Goal: Transaction & Acquisition: Purchase product/service

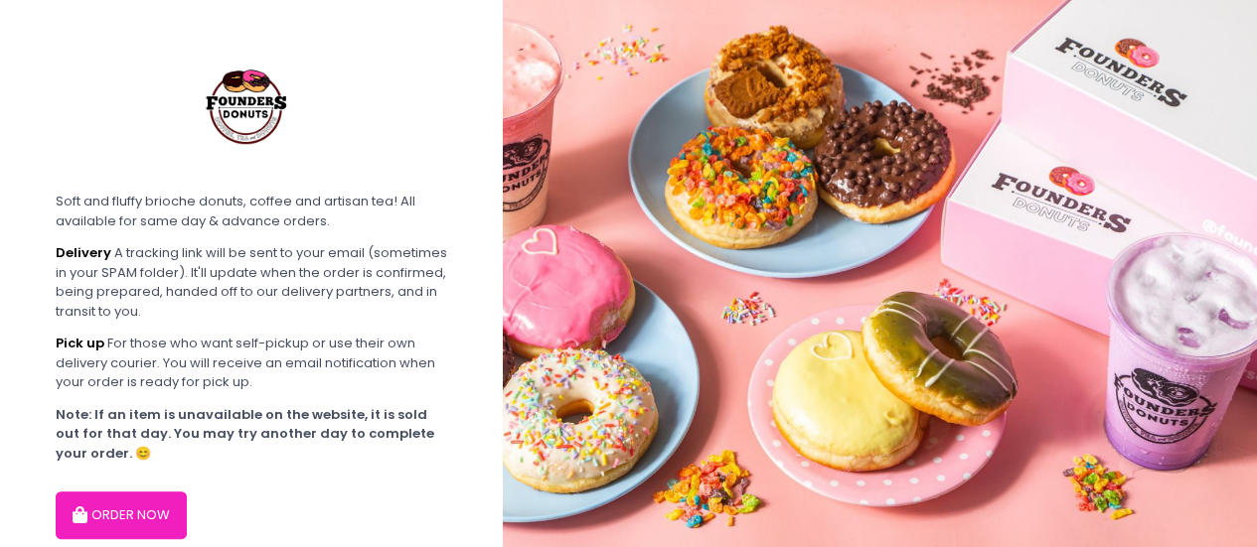
click at [141, 514] on button "ORDER NOW" at bounding box center [121, 516] width 131 height 48
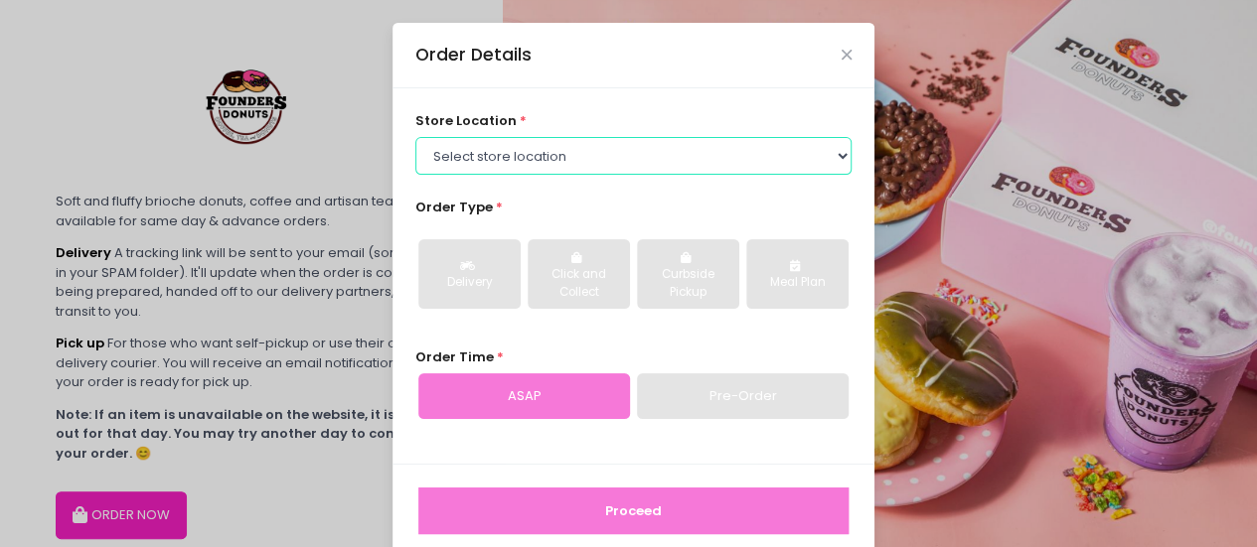
click at [728, 162] on select "Select store location Founders Donuts - [PERSON_NAME] Founders Donuts - SM Suca…" at bounding box center [633, 156] width 437 height 38
click at [415, 137] on select "Select store location Founders Donuts - [PERSON_NAME] Founders Donuts - SM Suca…" at bounding box center [633, 156] width 437 height 38
click at [674, 157] on select "Select store location Founders Donuts - [PERSON_NAME] Founders Donuts - SM Suca…" at bounding box center [633, 156] width 437 height 38
select select "61a2022e41b39c710272d16a"
click at [415, 137] on select "Select store location Founders Donuts - [PERSON_NAME] Founders Donuts - SM Suca…" at bounding box center [633, 156] width 437 height 38
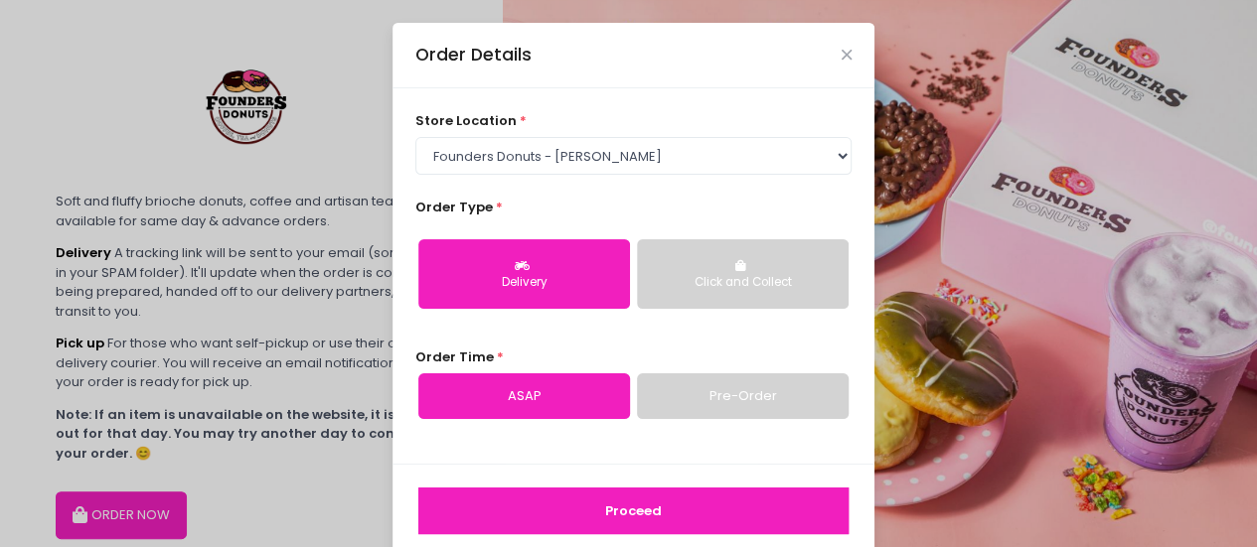
click at [755, 263] on button "Click and Collect" at bounding box center [743, 274] width 212 height 70
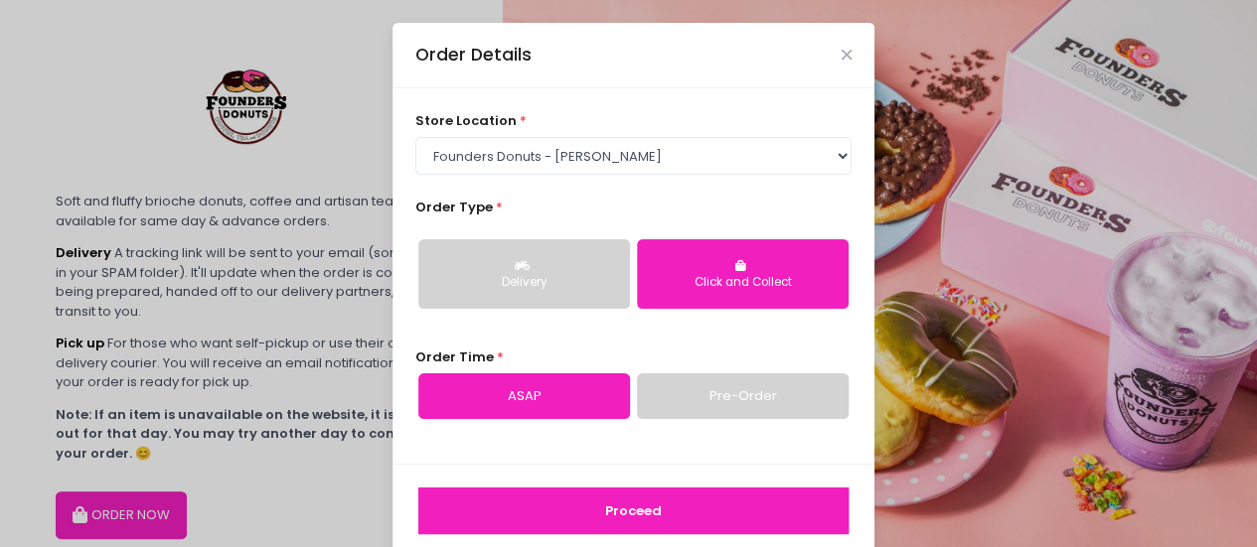
click at [721, 404] on link "Pre-Order" at bounding box center [743, 397] width 212 height 46
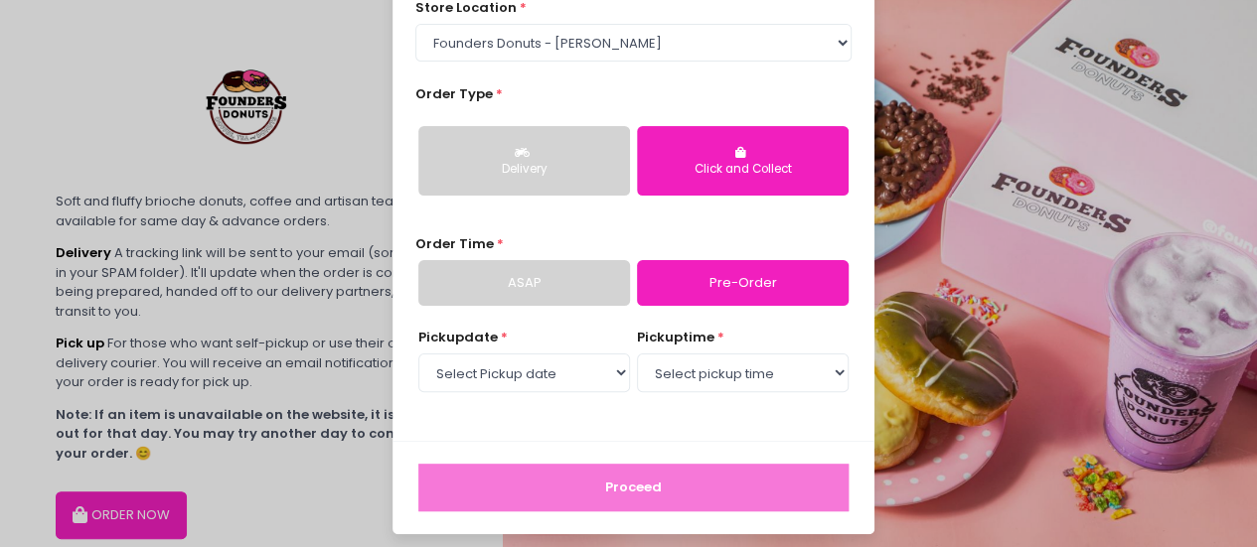
scroll to position [121, 0]
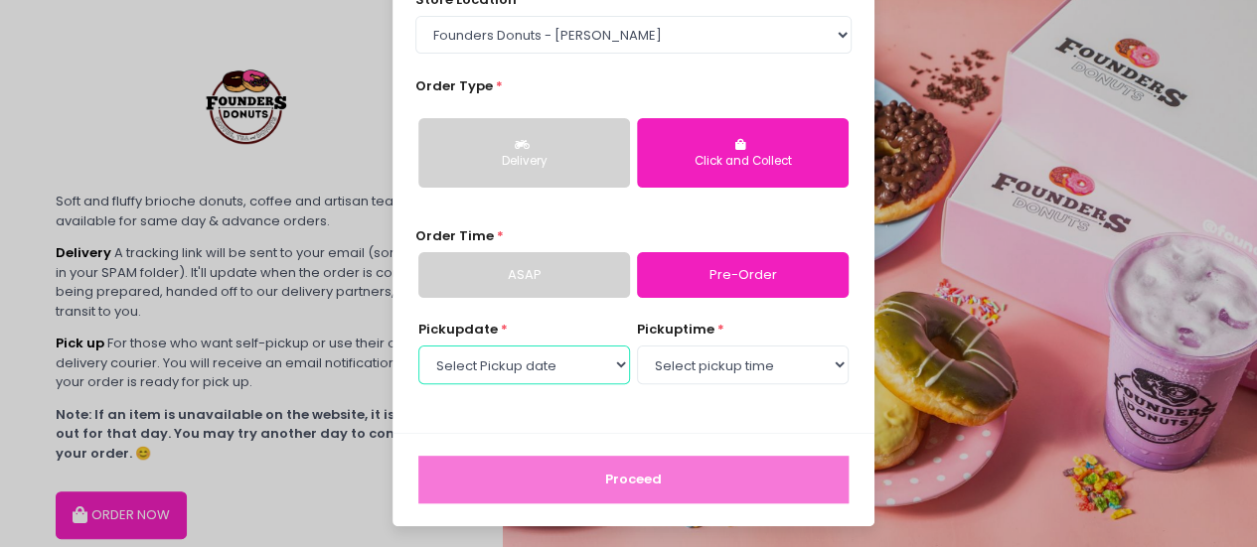
click at [600, 362] on select "Select Pickup date [DATE] [DATE] [DATE] [DATE] [DATE] [DATE] [DATE] [DATE] [DAT…" at bounding box center [524, 365] width 212 height 38
select select "[DATE]"
click at [418, 346] on select "Select Pickup date [DATE] [DATE] [DATE] [DATE] [DATE] [DATE] [DATE] [DATE] [DAT…" at bounding box center [524, 365] width 212 height 38
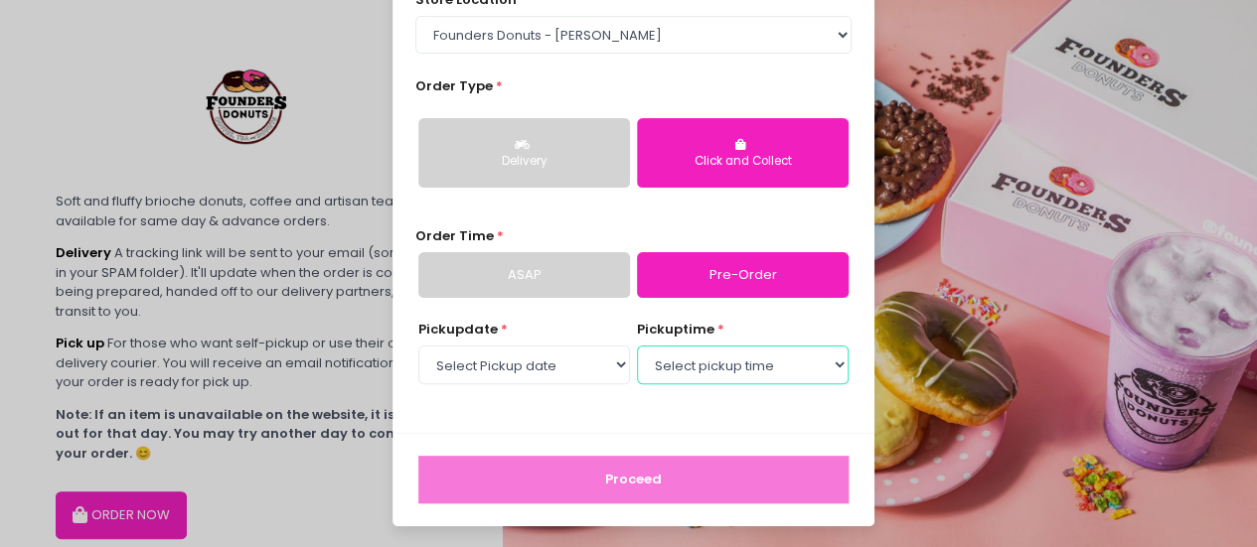
click at [721, 363] on select "Select pickup time 07:00 AM - 07:30 AM 07:30 AM - 08:00 AM 08:00 AM - 08:30 AM …" at bounding box center [743, 365] width 212 height 38
select select "10:30"
click at [637, 346] on select "Select pickup time 07:00 AM - 07:30 AM 07:30 AM - 08:00 AM 08:00 AM - 08:30 AM …" at bounding box center [743, 365] width 212 height 38
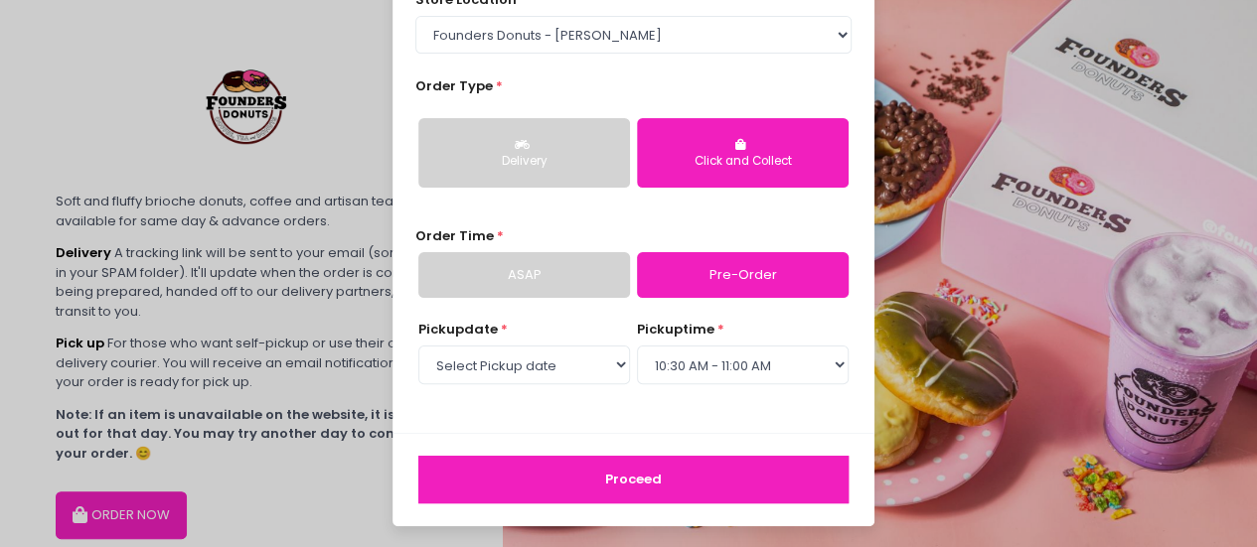
click at [687, 468] on button "Proceed" at bounding box center [633, 480] width 430 height 48
